Goal: Information Seeking & Learning: Learn about a topic

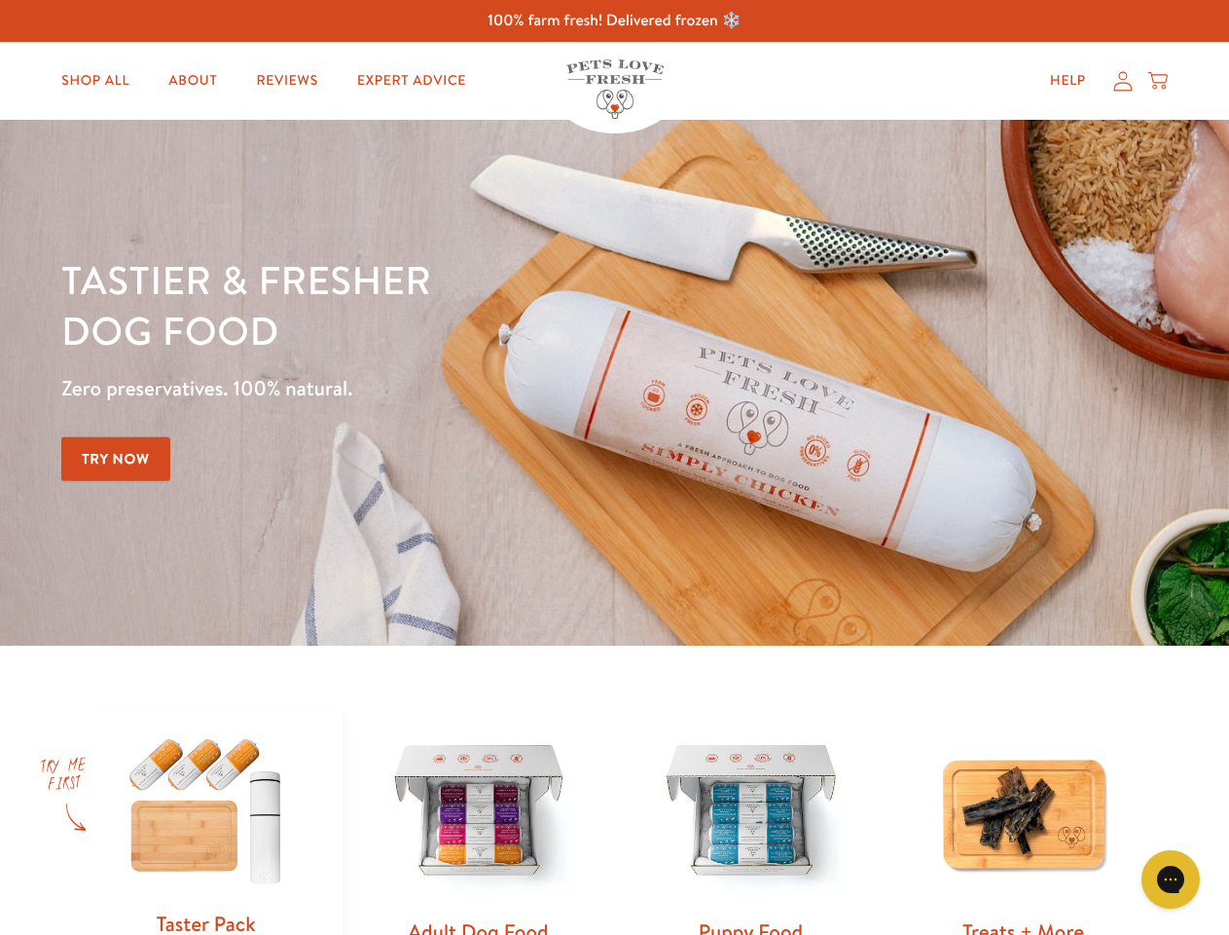
click at [614, 467] on div "Tastier & fresher dog food Zero preservatives. 100% natural. Try Now" at bounding box center [430, 382] width 738 height 257
click at [1171, 879] on icon "Open gorgias live chat" at bounding box center [1170, 878] width 18 height 18
